Goal: Transaction & Acquisition: Purchase product/service

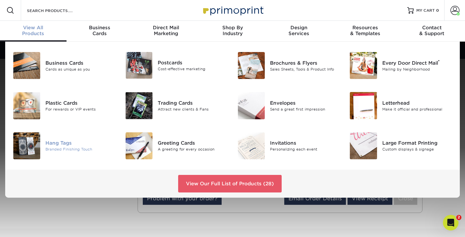
click at [58, 143] on div "Hang Tags" at bounding box center [80, 142] width 70 height 7
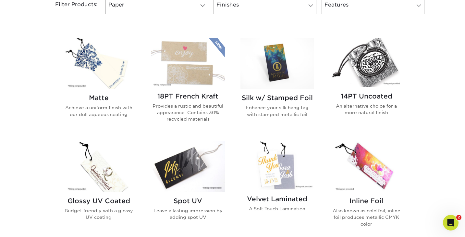
scroll to position [290, 0]
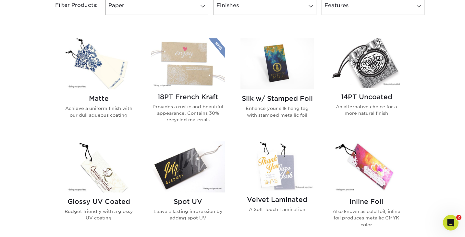
click at [107, 80] on img at bounding box center [99, 63] width 74 height 51
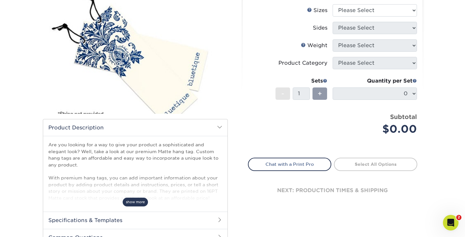
click at [131, 200] on span "show more" at bounding box center [135, 201] width 25 height 9
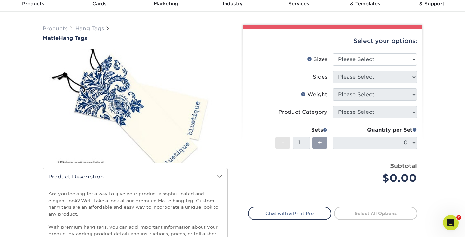
scroll to position [30, 0]
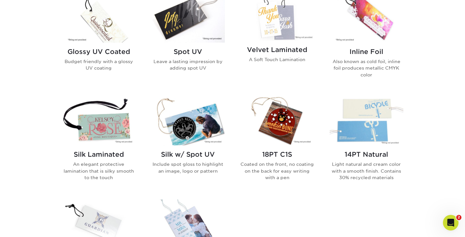
scroll to position [440, 0]
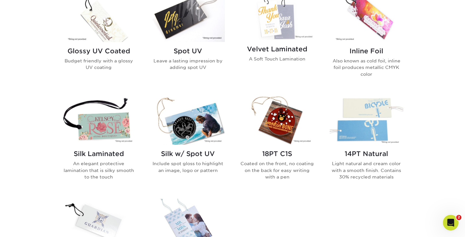
click at [361, 128] on img at bounding box center [367, 119] width 74 height 49
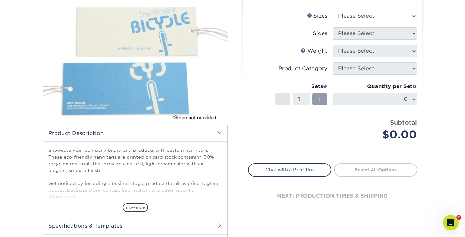
scroll to position [75, 0]
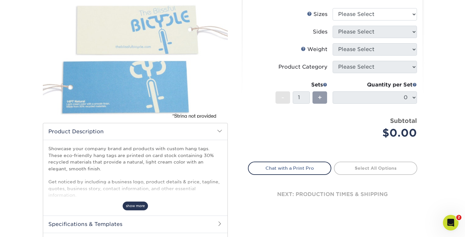
click at [138, 206] on span "show more" at bounding box center [135, 205] width 25 height 9
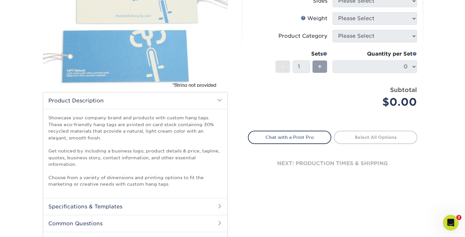
scroll to position [108, 0]
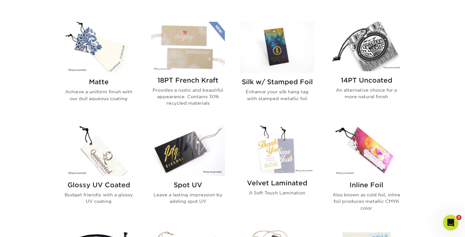
scroll to position [296, 0]
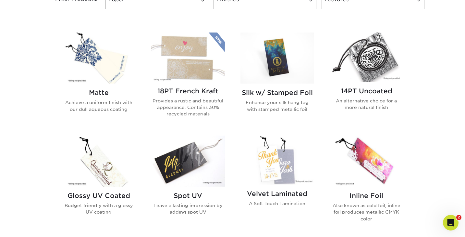
click at [105, 73] on img at bounding box center [99, 57] width 74 height 51
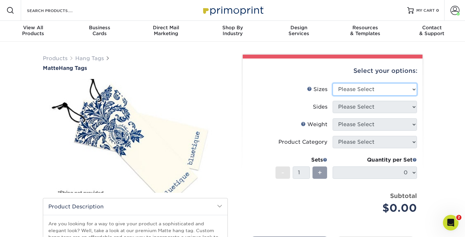
click at [352, 90] on select "Please Select 1.5" x 3.5" 1.75" x 3.5" 2" x 2" 2" x 3.5" 2" x 4" 2" x 6" 2.5" x…" at bounding box center [375, 89] width 84 height 12
click at [333, 83] on select "Please Select 1.5" x 3.5" 1.75" x 3.5" 2" x 2" 2" x 3.5" 2" x 4" 2" x 6" 2.5" x…" at bounding box center [375, 89] width 84 height 12
click at [354, 92] on select "Please Select 1.5" x 3.5" 1.75" x 3.5" 2" x 2" 2" x 3.5" 2" x 4" 2" x 6" 2.5" x…" at bounding box center [375, 89] width 84 height 12
select select "2.00x2.00"
click at [333, 83] on select "Please Select 1.5" x 3.5" 1.75" x 3.5" 2" x 2" 2" x 3.5" 2" x 4" 2" x 6" 2.5" x…" at bounding box center [375, 89] width 84 height 12
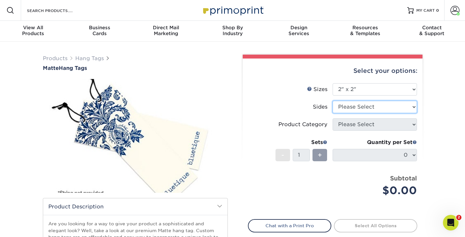
click at [346, 103] on select "Please Select Print Both Sides Print Front Only" at bounding box center [375, 107] width 84 height 12
select select "32d3c223-f82c-492b-b915-ba065a00862f"
click at [333, 101] on select "Please Select Print Both Sides Print Front Only" at bounding box center [375, 107] width 84 height 12
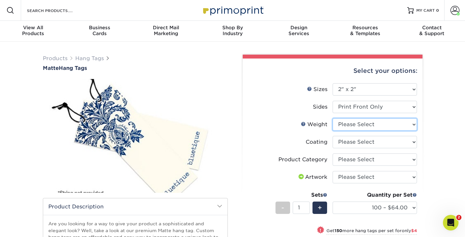
click at [355, 125] on select "Please Select 16PT" at bounding box center [375, 124] width 84 height 12
select select "16PT"
click at [333, 118] on select "Please Select 16PT" at bounding box center [375, 124] width 84 height 12
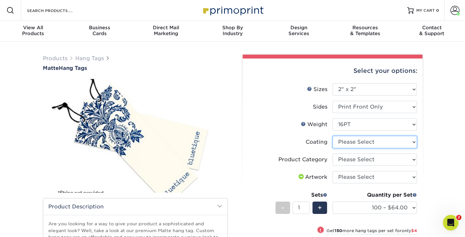
click at [348, 142] on select at bounding box center [375, 142] width 84 height 12
select select "121bb7b5-3b4d-429f-bd8d-bbf80e953313"
click at [333, 136] on select at bounding box center [375, 142] width 84 height 12
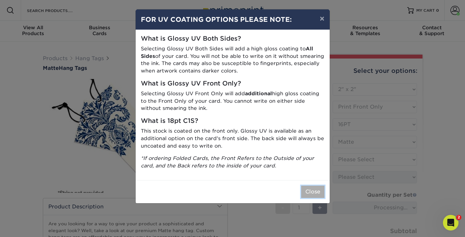
click at [314, 193] on button "Close" at bounding box center [312, 191] width 23 height 12
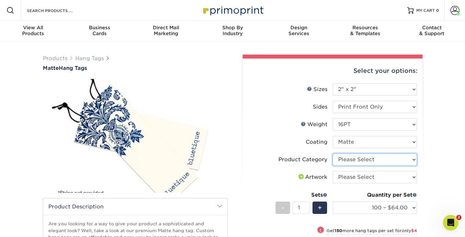
click at [351, 157] on select "Please Select Hang Tags" at bounding box center [375, 159] width 84 height 12
select select "428aa75b-4ae7-4398-9e0a-74f4b33909ed"
click at [333, 153] on select "Please Select Hang Tags" at bounding box center [375, 159] width 84 height 12
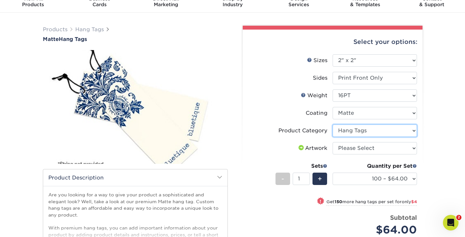
scroll to position [30, 0]
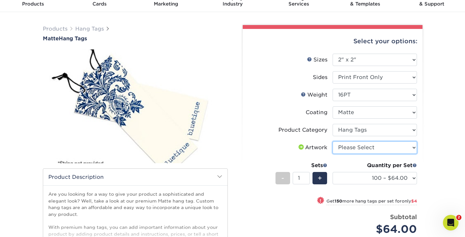
click at [348, 145] on select "Please Select I will upload files I need a design - $75" at bounding box center [375, 147] width 84 height 12
select select "upload"
click at [333, 141] on select "Please Select I will upload files I need a design - $75" at bounding box center [375, 147] width 84 height 12
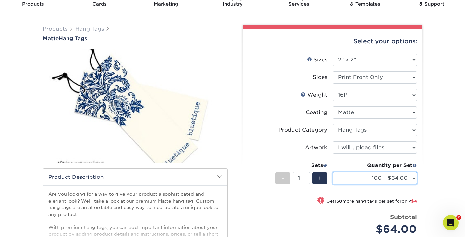
click at [352, 177] on select "100 – $64.00 250 – $68.00 500 – $71.00 1000 – $82.00 2500 – $189.00 5000 – $313…" at bounding box center [375, 178] width 84 height 12
click at [355, 176] on select "100 – $64.00 250 – $68.00 500 – $71.00 1000 – $82.00 2500 – $189.00 5000 – $313…" at bounding box center [375, 178] width 84 height 12
click at [333, 172] on select "100 – $64.00 250 – $68.00 500 – $71.00 1000 – $82.00 2500 – $189.00 5000 – $313…" at bounding box center [375, 178] width 84 height 12
click at [290, 199] on div "! Get 250 more hang tags per set for only $3" at bounding box center [332, 205] width 169 height 16
select select "500 – $71.00"
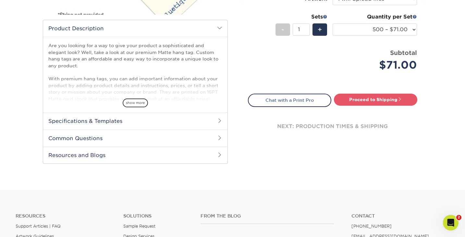
scroll to position [178, 0]
click at [114, 123] on h2 "Specifications & Templates" at bounding box center [135, 120] width 184 height 17
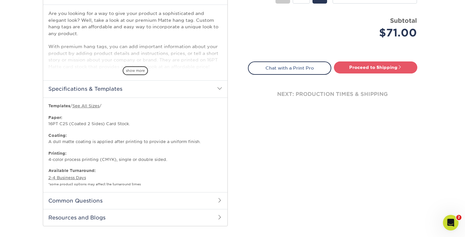
scroll to position [207, 0]
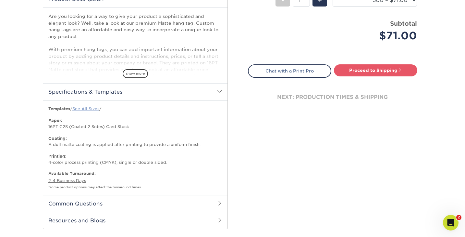
click at [85, 108] on link "See All Sizes" at bounding box center [85, 108] width 27 height 5
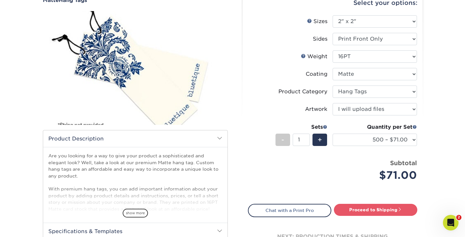
scroll to position [69, 0]
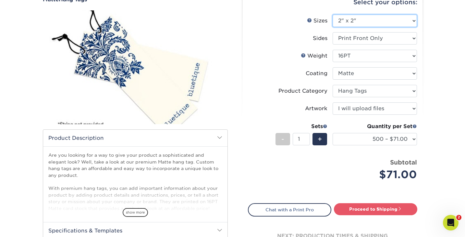
click at [354, 22] on select "Please Select 1.5" x 3.5" 1.75" x 3.5" 2" x 2" 2" x 3.5" 2" x 4" 2" x 6" 2.5" x…" at bounding box center [375, 21] width 84 height 12
select select "2.50x2.50"
click at [333, 15] on select "Please Select 1.5" x 3.5" 1.75" x 3.5" 2" x 2" 2" x 3.5" 2" x 4" 2" x 6" 2.5" x…" at bounding box center [375, 21] width 84 height 12
select select "-1"
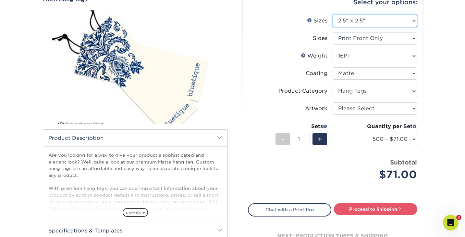
select select "-1"
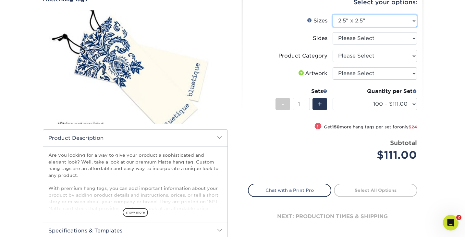
click at [352, 20] on select "Please Select 1.5" x 3.5" 1.75" x 3.5" 2" x 2" 2" x 3.5" 2" x 4" 2" x 6" 2.5" x…" at bounding box center [375, 21] width 84 height 12
select select "2.00x2.00"
click at [333, 15] on select "Please Select 1.5" x 3.5" 1.75" x 3.5" 2" x 2" 2" x 3.5" 2" x 4" 2" x 6" 2.5" x…" at bounding box center [375, 21] width 84 height 12
select select
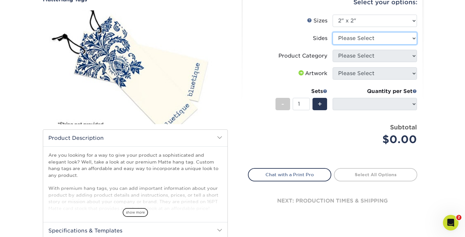
click at [352, 37] on select "Please Select Print Both Sides Print Front Only" at bounding box center [375, 38] width 84 height 12
select select "13abbda7-1d64-4f25-8bb2-c179b224825d"
click at [333, 32] on select "Please Select Print Both Sides Print Front Only" at bounding box center [375, 38] width 84 height 12
select select "-1"
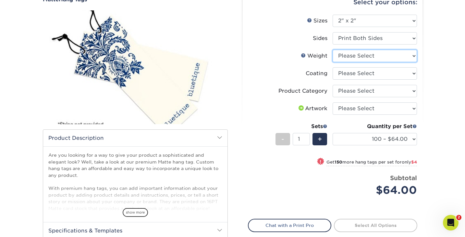
click at [352, 55] on select "Please Select 16PT" at bounding box center [375, 56] width 84 height 12
select select "16PT"
click at [333, 50] on select "Please Select 16PT" at bounding box center [375, 56] width 84 height 12
click at [349, 74] on select at bounding box center [375, 73] width 84 height 12
select select "121bb7b5-3b4d-429f-bd8d-bbf80e953313"
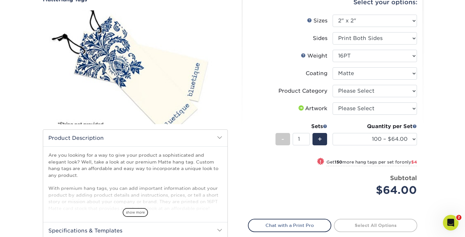
click at [333, 67] on select at bounding box center [375, 73] width 84 height 12
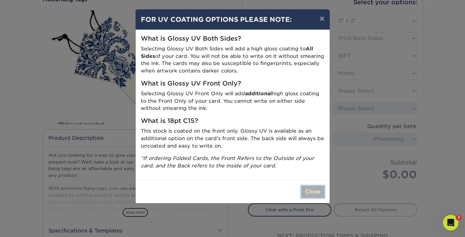
click at [310, 186] on button "Close" at bounding box center [312, 191] width 23 height 12
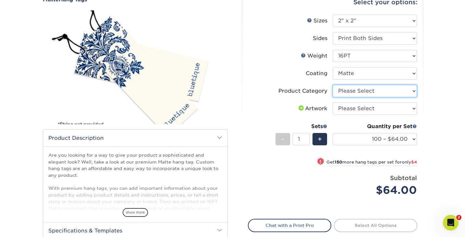
click at [357, 90] on select "Please Select Hang Tags" at bounding box center [375, 91] width 84 height 12
select select "428aa75b-4ae7-4398-9e0a-74f4b33909ed"
click at [333, 85] on select "Please Select Hang Tags" at bounding box center [375, 91] width 84 height 12
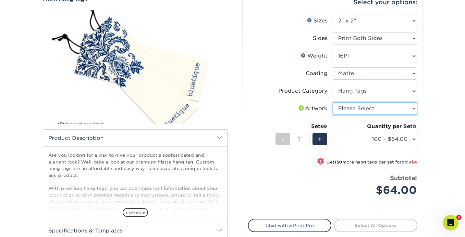
click at [351, 109] on select "Please Select I will upload files I need a design - $75" at bounding box center [375, 108] width 84 height 12
select select "upload"
click at [333, 102] on select "Please Select I will upload files I need a design - $75" at bounding box center [375, 108] width 84 height 12
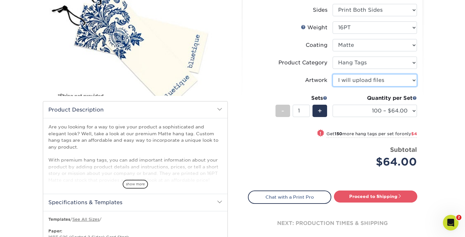
scroll to position [96, 0]
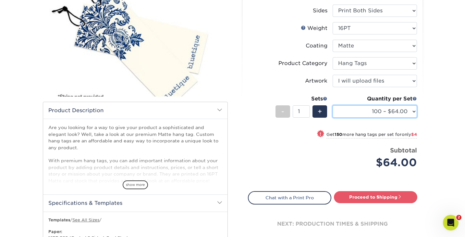
click at [358, 114] on select "100 – $64.00 250 – $68.00 500 – $71.00 1000 – $82.00 2500 – $196.00 5000 – $316…" at bounding box center [375, 111] width 84 height 12
select select "250 – $68.00"
click at [333, 105] on select "100 – $64.00 250 – $68.00 500 – $71.00 1000 – $82.00 2500 – $196.00 5000 – $316…" at bounding box center [375, 111] width 84 height 12
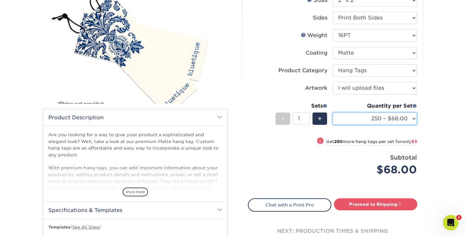
scroll to position [98, 0]
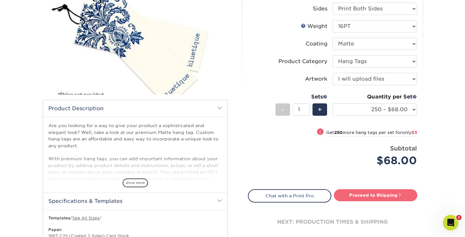
click at [356, 194] on link "Proceed to Shipping" at bounding box center [375, 195] width 83 height 12
type input "Set 1"
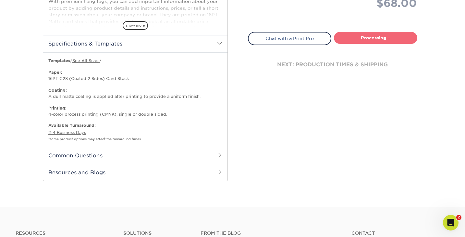
select select "9727e949-b8f9-4439-a16e-140718ac01d2"
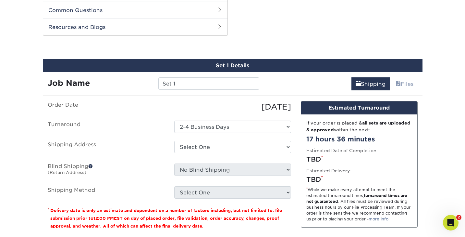
scroll to position [404, 0]
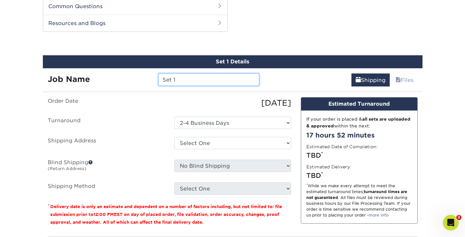
click at [181, 79] on input "Set 1" at bounding box center [208, 79] width 101 height 12
type input "S"
type input "Tags"
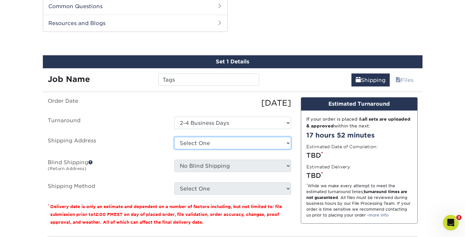
click at [198, 143] on select "Select One BirdSong + Add New Address" at bounding box center [232, 143] width 117 height 12
select select "285248"
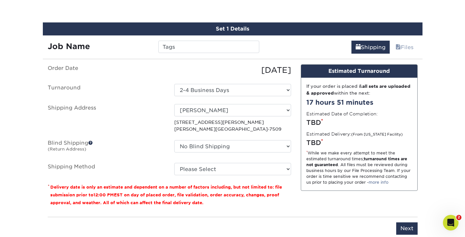
scroll to position [442, 0]
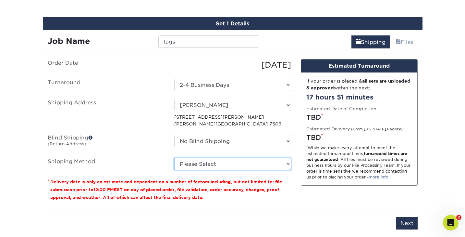
click at [196, 164] on select "Please Select Ground Shipping (+$39.80) 3 Day Shipping Service (+$45.33) 2 Day …" at bounding box center [232, 163] width 117 height 12
select select "03"
click at [174, 157] on select "Please Select Ground Shipping (+$39.80) 3 Day Shipping Service (+$45.33) 2 Day …" at bounding box center [232, 163] width 117 height 12
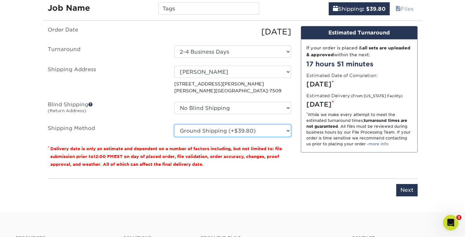
scroll to position [488, 0]
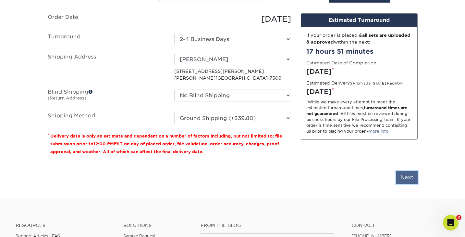
click at [402, 176] on input "Next" at bounding box center [406, 177] width 21 height 12
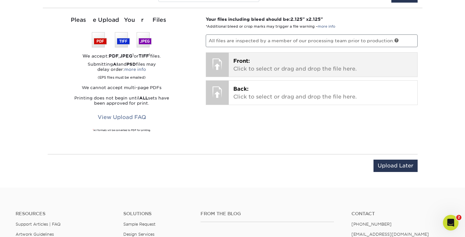
click at [245, 61] on span "Front:" at bounding box center [241, 61] width 17 height 6
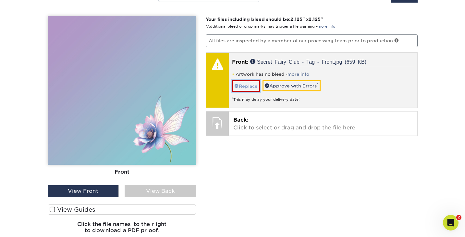
click at [246, 85] on link "Replace" at bounding box center [246, 85] width 28 height 11
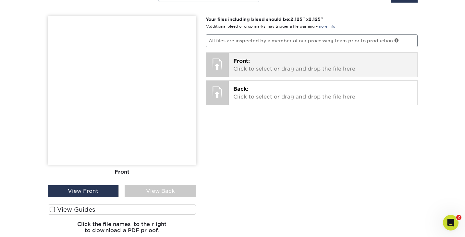
click at [251, 68] on p "Front: Click to select or drag and drop the file here." at bounding box center [323, 65] width 180 height 16
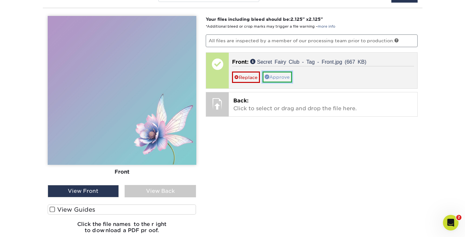
click at [270, 75] on span at bounding box center [267, 76] width 5 height 5
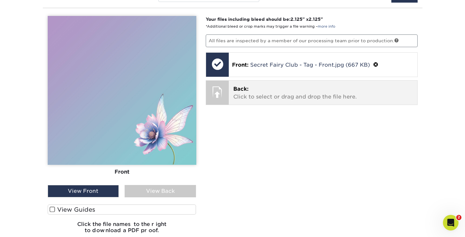
click at [246, 93] on p "Back: Click to select or drag and drop the file here." at bounding box center [323, 93] width 180 height 16
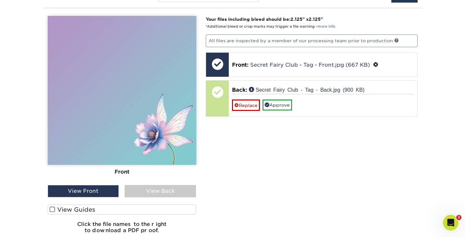
click at [168, 188] on div "View Back" at bounding box center [160, 191] width 71 height 12
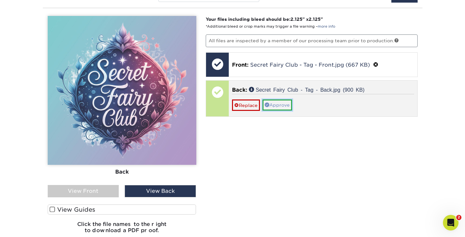
click at [280, 104] on link "Approve" at bounding box center [278, 104] width 30 height 11
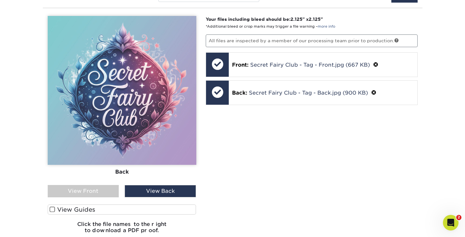
click at [82, 191] on div "View Front" at bounding box center [83, 191] width 71 height 12
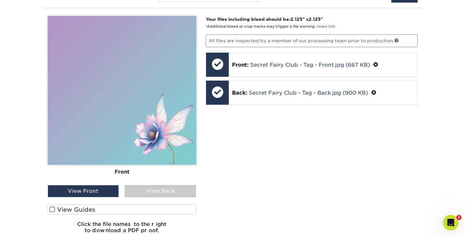
click at [141, 190] on div "View Back" at bounding box center [160, 191] width 71 height 12
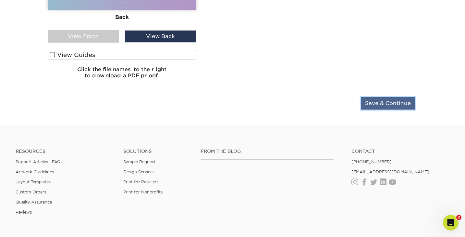
click at [388, 104] on input "Save & Continue" at bounding box center [388, 103] width 54 height 12
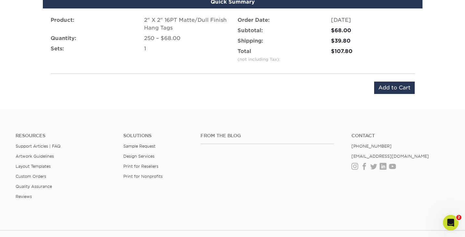
scroll to position [496, 0]
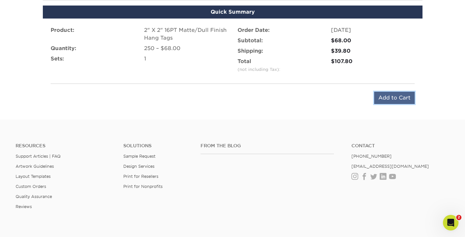
click at [393, 95] on input "Add to Cart" at bounding box center [394, 98] width 41 height 12
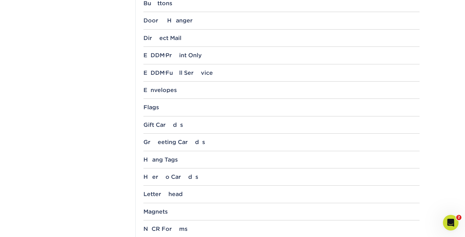
scroll to position [420, 0]
click at [163, 159] on div "Hang Tags" at bounding box center [282, 158] width 276 height 6
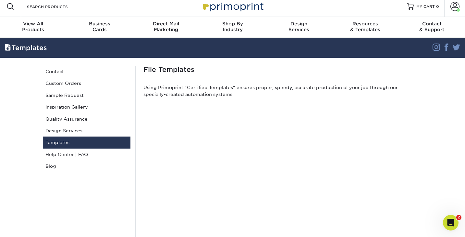
scroll to position [0, 0]
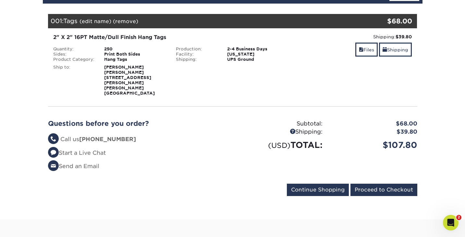
scroll to position [85, 0]
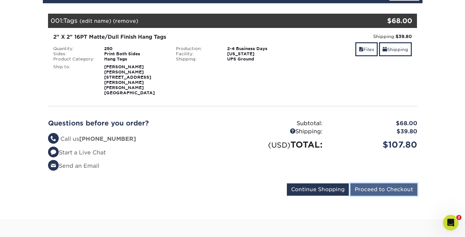
click at [393, 183] on input "Proceed to Checkout" at bounding box center [384, 189] width 67 height 12
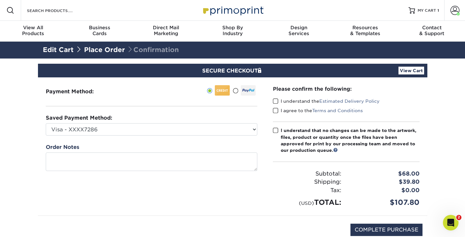
click at [275, 103] on span at bounding box center [276, 101] width 6 height 6
click at [0, 0] on input "I understand the Estimated Delivery Policy" at bounding box center [0, 0] width 0 height 0
click at [275, 108] on span at bounding box center [276, 110] width 6 height 6
click at [0, 0] on input "I agree to the Terms and Conditions" at bounding box center [0, 0] width 0 height 0
click at [277, 130] on span at bounding box center [276, 130] width 6 height 6
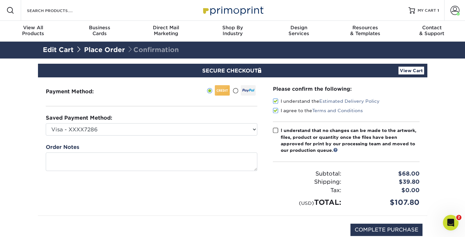
click at [0, 0] on input "I understand that no changes can be made to the artwork, files, product or quan…" at bounding box center [0, 0] width 0 height 0
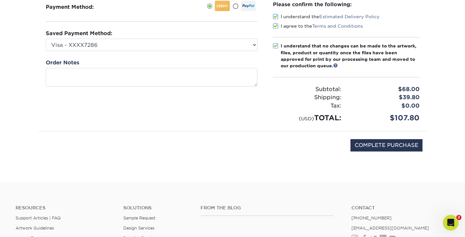
scroll to position [86, 0]
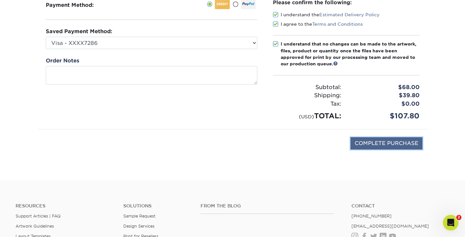
click at [375, 144] on input "COMPLETE PURCHASE" at bounding box center [387, 143] width 72 height 12
type input "PROCESSING, PLEASE WAIT..."
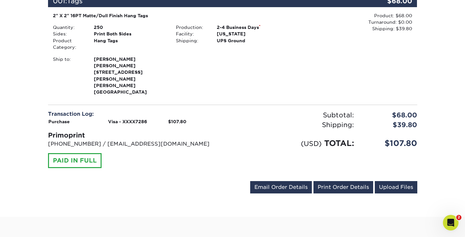
scroll to position [186, 0]
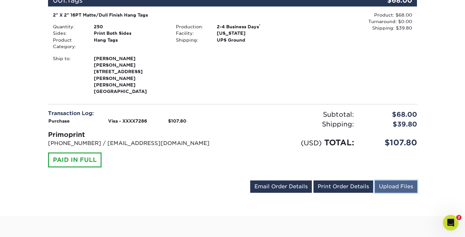
click at [396, 180] on link "Upload Files" at bounding box center [396, 186] width 43 height 12
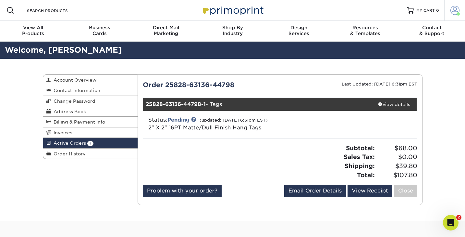
click at [455, 6] on span at bounding box center [455, 10] width 9 height 9
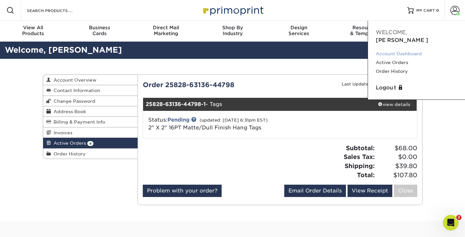
click at [391, 49] on link "Account Dashboard" at bounding box center [417, 53] width 82 height 9
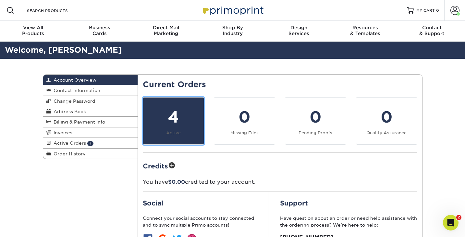
click at [166, 129] on link "4 Active" at bounding box center [173, 120] width 61 height 47
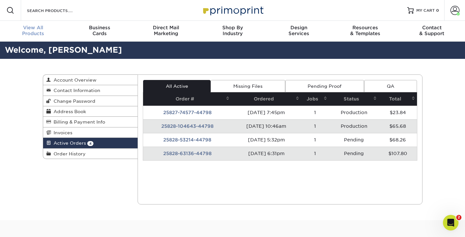
click at [32, 32] on div "View All Products" at bounding box center [33, 31] width 67 height 12
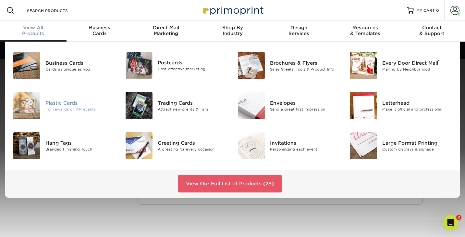
click at [41, 104] on div at bounding box center [26, 105] width 37 height 27
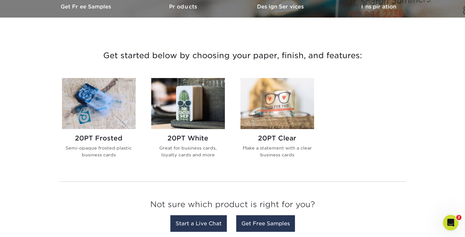
scroll to position [212, 0]
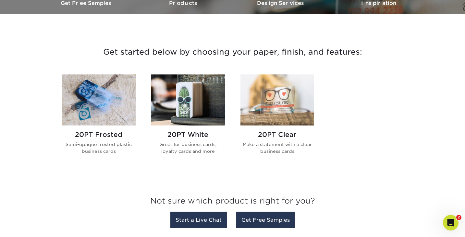
click at [198, 107] on img at bounding box center [188, 99] width 74 height 51
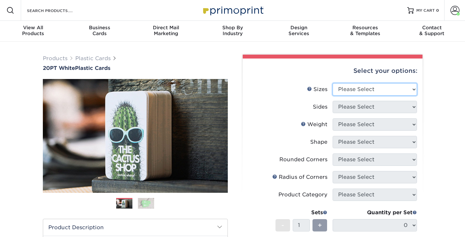
click at [374, 89] on select "Please Select 2" x 3.5" 2" x 8" 2.12" x 3.375" 2.5" x 2.5" 4.25" x 6"" at bounding box center [375, 89] width 84 height 12
select select "2.00x3.50"
click at [333, 83] on select "Please Select 2" x 3.5" 2" x 8" 2.12" x 3.375" 2.5" x 2.5" 4.25" x 6"" at bounding box center [375, 89] width 84 height 12
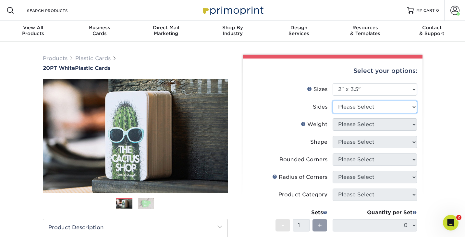
click at [348, 106] on select "Please Select Print Both Sides Print Front Only" at bounding box center [375, 107] width 84 height 12
click at [346, 89] on select "Please Select 2" x 3.5" 2" x 8" 2.12" x 3.375" 2.5" x 2.5" 4.25" x 6"" at bounding box center [375, 89] width 84 height 12
click at [333, 83] on select "Please Select 2" x 3.5" 2" x 8" 2.12" x 3.375" 2.5" x 2.5" 4.25" x 6"" at bounding box center [375, 89] width 84 height 12
click at [343, 104] on select "Please Select Print Both Sides Print Front Only" at bounding box center [375, 107] width 84 height 12
select select "13abbda7-1d64-4f25-8bb2-c179b224825d"
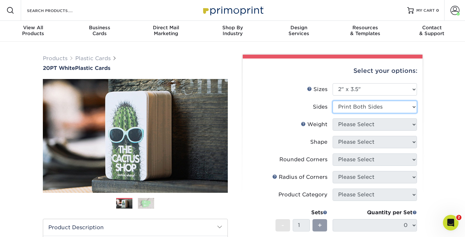
click at [333, 101] on select "Please Select Print Both Sides Print Front Only" at bounding box center [375, 107] width 84 height 12
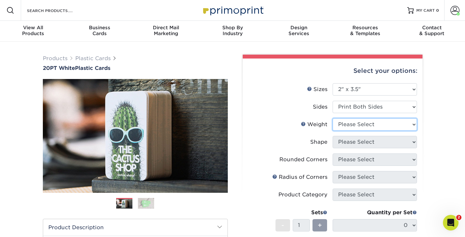
click at [342, 124] on select "Please Select 20PT White Plastic" at bounding box center [375, 124] width 84 height 12
select select "20PT White Plastic"
click at [333, 118] on select "Please Select 20PT White Plastic" at bounding box center [375, 124] width 84 height 12
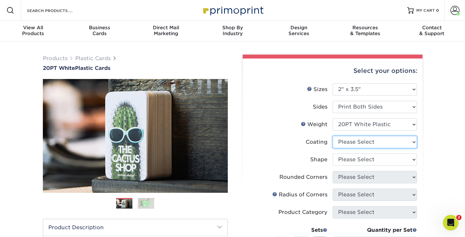
click at [343, 139] on select at bounding box center [375, 142] width 84 height 12
select select "3e7618de-abca-4bda-9f97-8b9129e913d8"
click at [333, 136] on select at bounding box center [375, 142] width 84 height 12
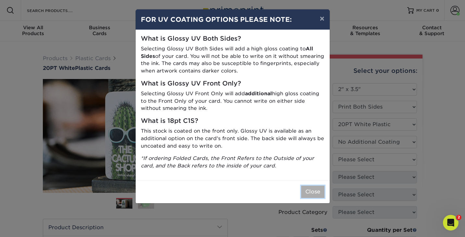
click at [313, 190] on button "Close" at bounding box center [312, 191] width 23 height 12
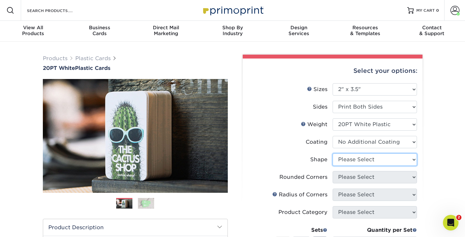
click at [349, 159] on select "Please Select Oval Standard" at bounding box center [375, 159] width 84 height 12
select select "standard"
click at [333, 153] on select "Please Select Oval Standard" at bounding box center [375, 159] width 84 height 12
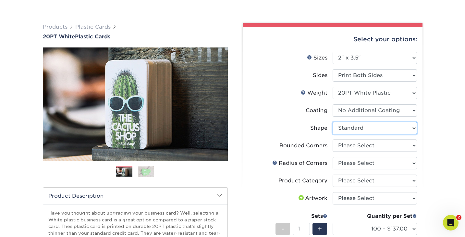
scroll to position [49, 0]
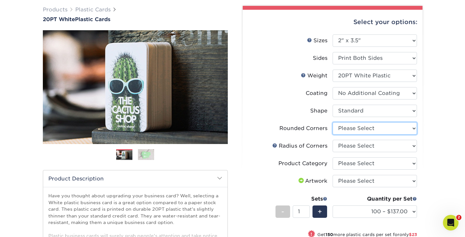
click at [344, 128] on select "Please Select Yes - Round 4 Corners" at bounding box center [375, 128] width 84 height 12
select select "7672df9e-0e0a-464d-8e1f-920c575e4da3"
click at [333, 122] on select "Please Select Yes - Round 4 Corners" at bounding box center [375, 128] width 84 height 12
click at [346, 145] on select "Please Select Rounded 1/8" Rounded 1/4"" at bounding box center [375, 146] width 84 height 12
select select "479fbfe7-6a0c-4895-8c9a-81739b7486c9"
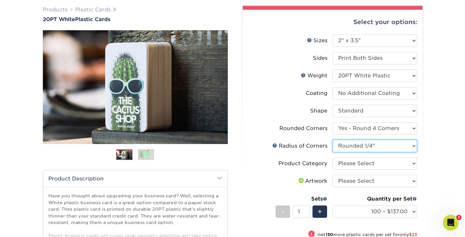
click at [333, 140] on select "Please Select Rounded 1/8" Rounded 1/4"" at bounding box center [375, 146] width 84 height 12
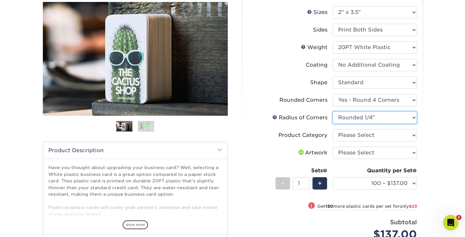
scroll to position [82, 0]
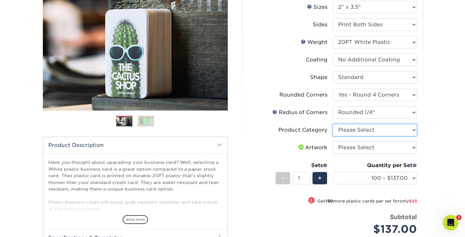
click at [352, 131] on select "Please Select Business Cards" at bounding box center [375, 130] width 84 height 12
select select "3b5148f1-0588-4f88-a218-97bcfdce65c1"
click at [333, 124] on select "Please Select Business Cards" at bounding box center [375, 130] width 84 height 12
click at [346, 151] on select "Please Select I will upload files I need a design - $100" at bounding box center [375, 147] width 84 height 12
select select "upload"
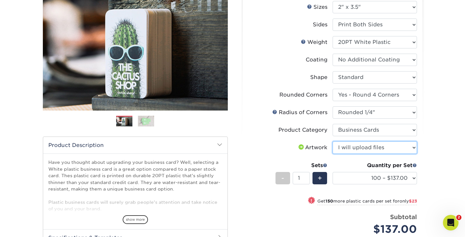
click at [333, 141] on select "Please Select I will upload files I need a design - $100" at bounding box center [375, 147] width 84 height 12
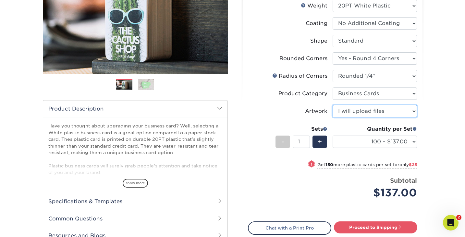
scroll to position [120, 0]
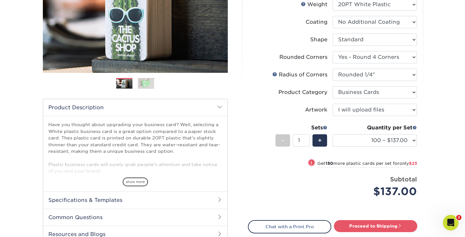
click at [114, 198] on h2 "Specifications & Templates" at bounding box center [135, 199] width 184 height 17
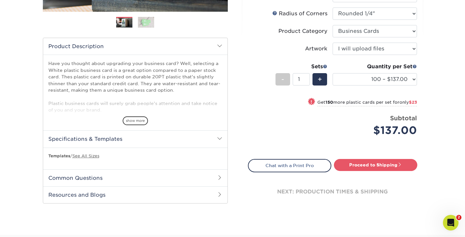
scroll to position [182, 0]
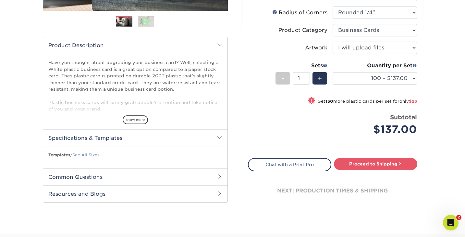
click at [86, 155] on link "See All Sizes" at bounding box center [85, 154] width 27 height 5
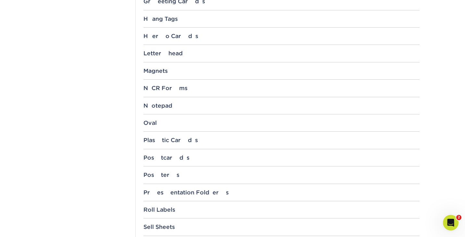
scroll to position [560, 0]
click at [165, 136] on div "Plastic Cards" at bounding box center [282, 139] width 276 height 6
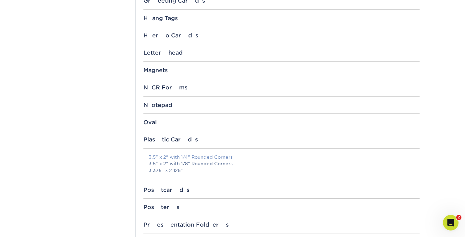
click at [179, 157] on link "3.5" x 2" with 1/4" Rounded Corners" at bounding box center [191, 156] width 84 height 5
